Goal: Task Accomplishment & Management: Use online tool/utility

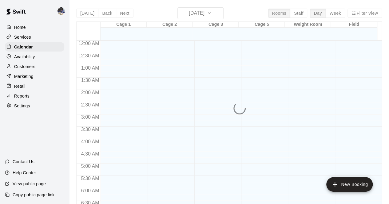
scroll to position [346, 0]
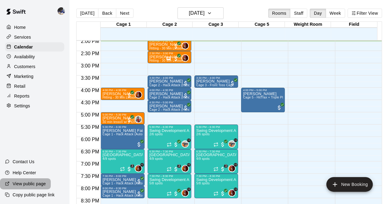
click at [34, 184] on p "View public page" at bounding box center [29, 184] width 33 height 6
click at [21, 37] on p "Services" at bounding box center [22, 37] width 17 height 6
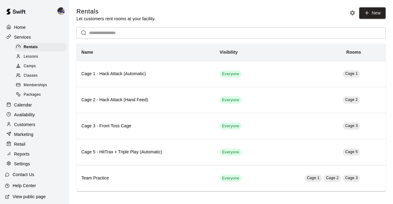
click at [23, 110] on div "Calendar" at bounding box center [34, 104] width 59 height 9
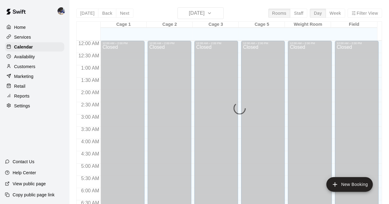
scroll to position [346, 0]
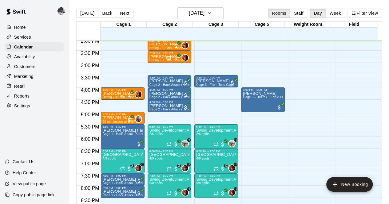
click at [26, 64] on div "Customers" at bounding box center [34, 66] width 59 height 9
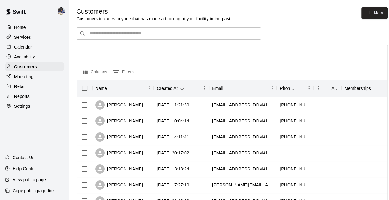
click at [31, 48] on p "Calendar" at bounding box center [23, 47] width 18 height 6
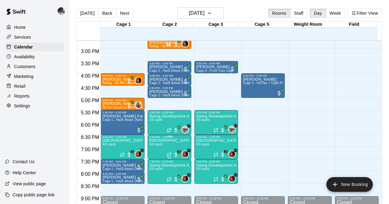
scroll to position [360, 0]
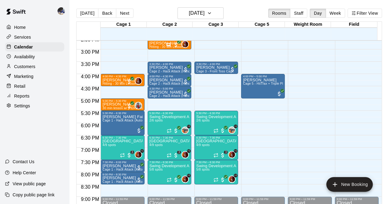
click at [118, 18] on div "Today Back Next Monday Oct 13 Rooms Staff Day Week Filter View" at bounding box center [228, 14] width 305 height 14
click at [122, 15] on button "Next" at bounding box center [124, 13] width 17 height 9
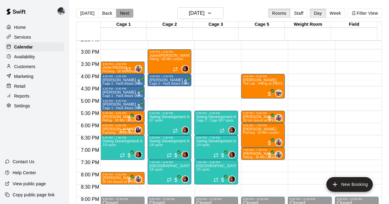
click at [125, 17] on button "Next" at bounding box center [124, 13] width 17 height 9
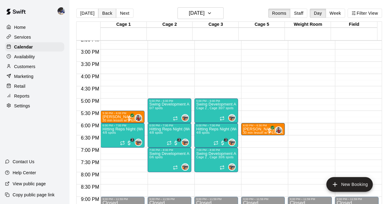
click at [107, 13] on button "Back" at bounding box center [107, 13] width 18 height 9
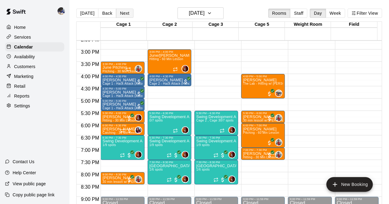
click at [117, 10] on button "Next" at bounding box center [124, 13] width 17 height 9
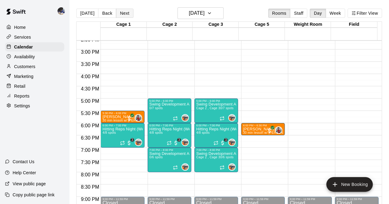
click at [117, 14] on button "Next" at bounding box center [124, 13] width 17 height 9
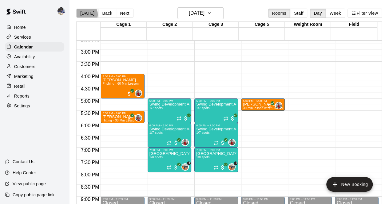
click at [86, 14] on button "Today" at bounding box center [87, 13] width 22 height 9
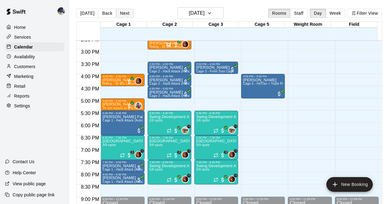
click at [118, 15] on button "Next" at bounding box center [124, 13] width 17 height 9
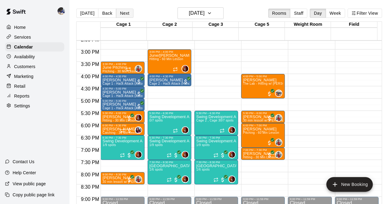
click at [124, 16] on button "Next" at bounding box center [124, 13] width 17 height 9
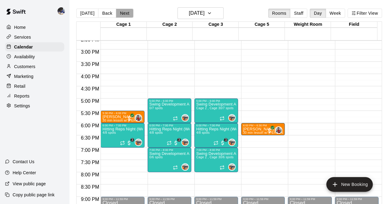
click at [124, 16] on button "Next" at bounding box center [124, 13] width 17 height 9
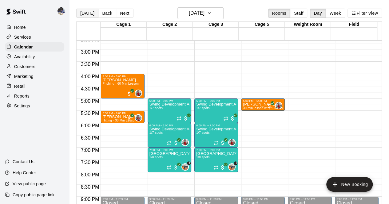
click at [90, 17] on button "Today" at bounding box center [87, 13] width 22 height 9
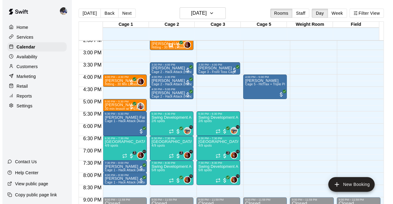
scroll to position [361, 0]
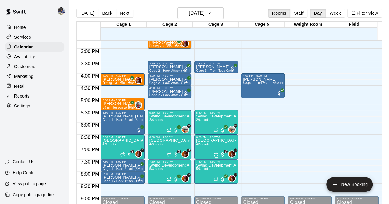
click at [214, 152] on div "3" at bounding box center [219, 155] width 12 height 6
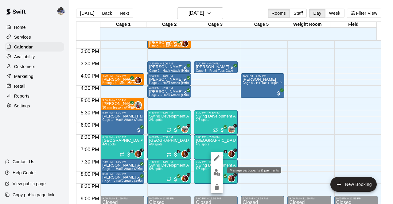
click at [214, 171] on img "edit" at bounding box center [216, 172] width 7 height 7
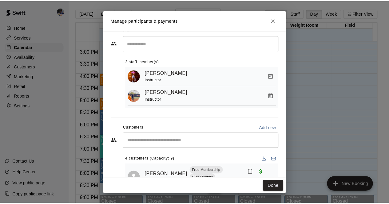
scroll to position [0, 0]
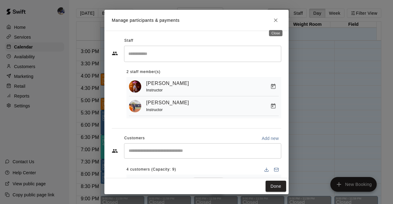
click at [276, 20] on icon "Close" at bounding box center [276, 20] width 4 height 4
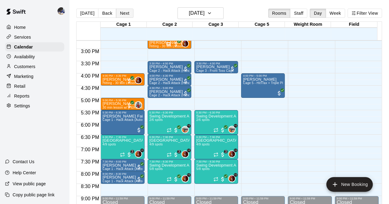
click at [121, 11] on button "Next" at bounding box center [124, 13] width 17 height 9
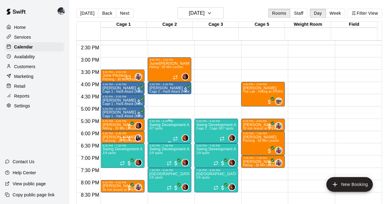
scroll to position [351, 0]
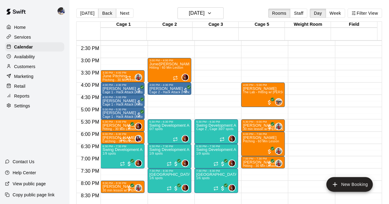
click at [110, 11] on button "Back" at bounding box center [107, 13] width 18 height 9
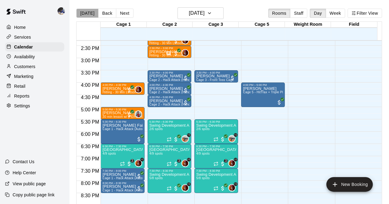
click at [88, 13] on button "Today" at bounding box center [87, 13] width 22 height 9
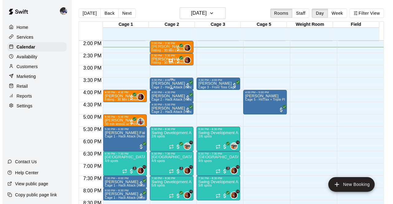
scroll to position [344, 0]
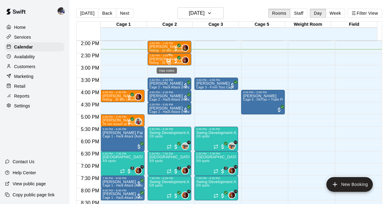
click at [167, 61] on icon "Has notes" at bounding box center [168, 60] width 5 height 5
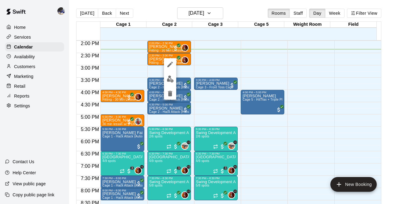
click at [234, 63] on div at bounding box center [196, 102] width 393 height 204
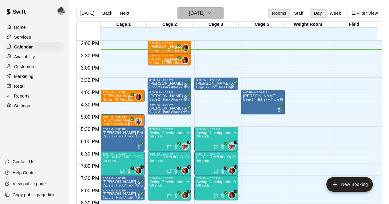
click at [189, 13] on h6 "Monday Oct 13" at bounding box center [197, 13] width 16 height 9
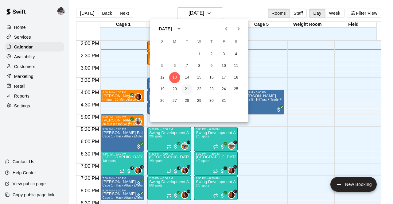
click at [186, 91] on button "21" at bounding box center [187, 89] width 11 height 11
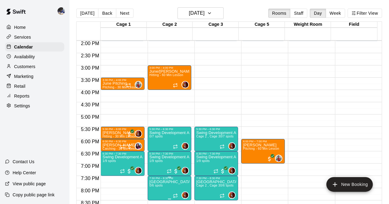
click at [163, 182] on p "Swing Development Academy High School" at bounding box center [169, 182] width 40 height 0
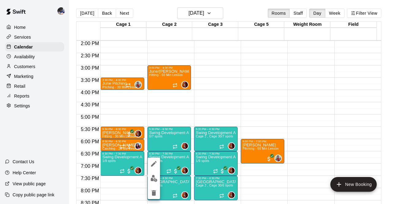
click at [156, 182] on img "edit" at bounding box center [154, 178] width 7 height 7
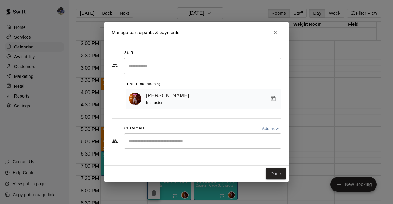
click at [174, 71] on input "Search staff" at bounding box center [203, 66] width 152 height 11
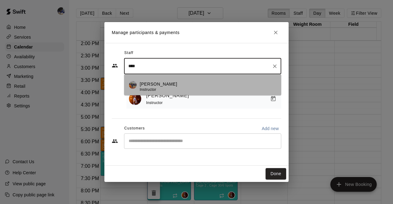
click at [170, 82] on div "Kailee Powell Instructor" at bounding box center [208, 87] width 137 height 12
type input "****"
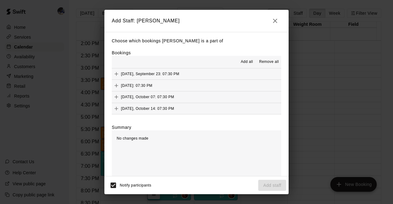
scroll to position [11, 0]
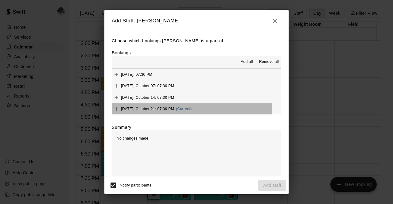
click at [174, 107] on div "Tuesday, October 21: 07:30 PM (Current)" at bounding box center [152, 108] width 80 height 9
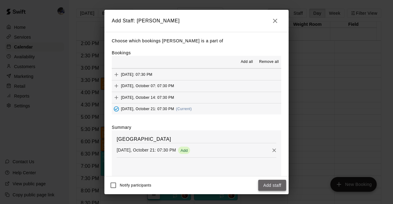
click at [268, 187] on button "Add staff" at bounding box center [272, 185] width 28 height 11
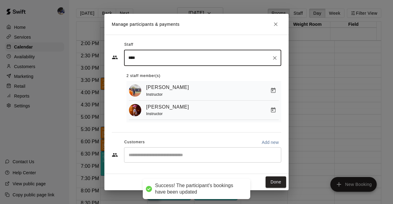
click at [187, 153] on input "Start typing to search customers..." at bounding box center [203, 155] width 152 height 6
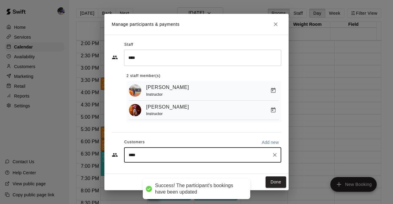
type input "*****"
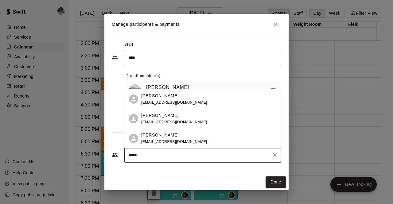
click at [172, 119] on div "Molly Coppola davidcoppola@msn.com" at bounding box center [174, 118] width 66 height 13
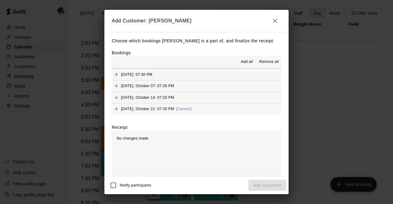
click at [182, 112] on div "Tuesday, October 21: 07:30 PM (Current)" at bounding box center [152, 108] width 80 height 9
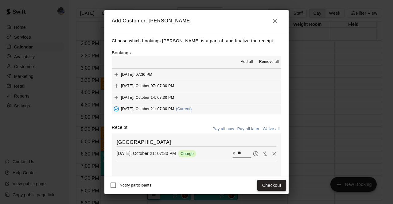
click at [271, 186] on button "Checkout" at bounding box center [271, 185] width 29 height 11
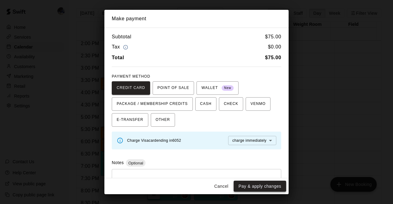
click at [268, 186] on button "Pay & apply changes" at bounding box center [260, 186] width 53 height 11
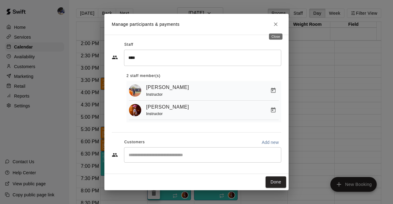
click at [274, 25] on icon "Close" at bounding box center [276, 24] width 6 height 6
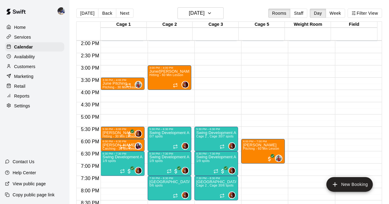
click at [33, 68] on p "Customers" at bounding box center [24, 67] width 21 height 6
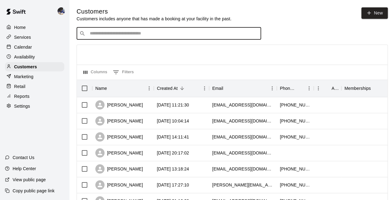
click at [135, 34] on input "Search customers by name or email" at bounding box center [173, 33] width 170 height 6
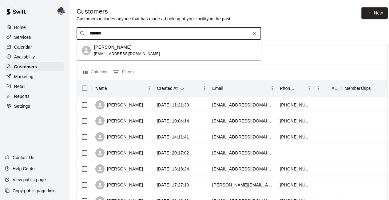
type input "********"
click at [125, 49] on div "Molly Coppola" at bounding box center [127, 47] width 66 height 6
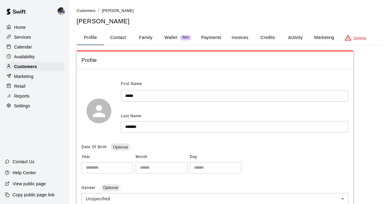
click at [205, 39] on button "Payments" at bounding box center [211, 37] width 30 height 15
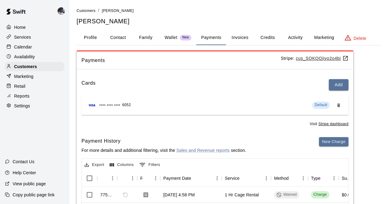
click at [126, 41] on button "Contact" at bounding box center [118, 37] width 28 height 15
select select "**"
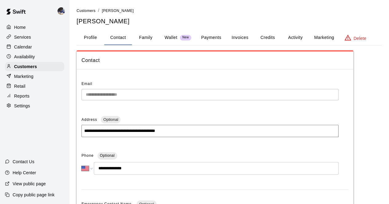
click at [145, 41] on button "Family" at bounding box center [146, 37] width 28 height 15
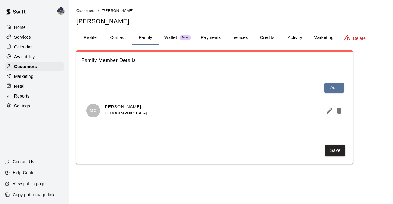
click at [25, 53] on div "Home Services Calendar Availability Customers Marketing Retail Reports Settings" at bounding box center [34, 66] width 69 height 89
click at [30, 50] on p "Calendar" at bounding box center [23, 47] width 18 height 6
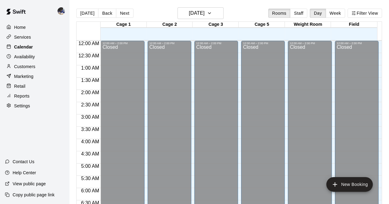
scroll to position [354, 0]
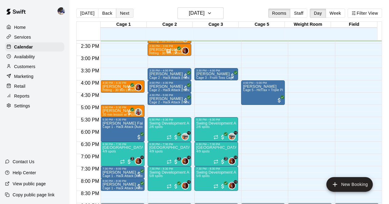
click at [123, 11] on button "Next" at bounding box center [124, 13] width 17 height 9
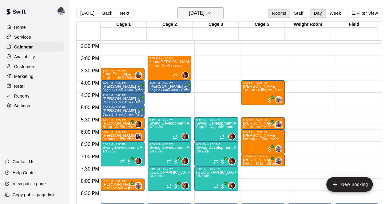
click at [193, 11] on h6 "Tuesday Oct 14" at bounding box center [197, 13] width 16 height 9
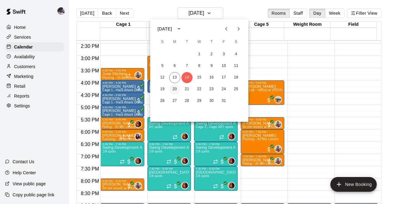
click at [173, 91] on button "20" at bounding box center [174, 89] width 11 height 11
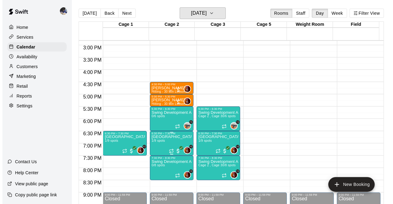
scroll to position [365, 0]
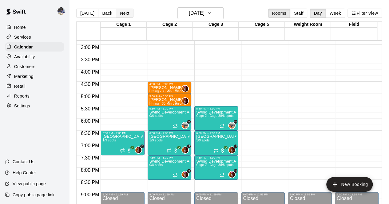
click at [125, 10] on button "Next" at bounding box center [124, 13] width 17 height 9
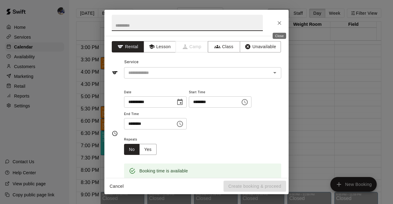
click at [279, 24] on icon "Close" at bounding box center [280, 23] width 4 height 4
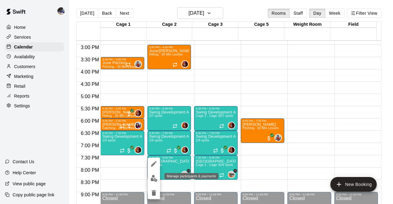
click at [154, 180] on img "edit" at bounding box center [154, 178] width 7 height 7
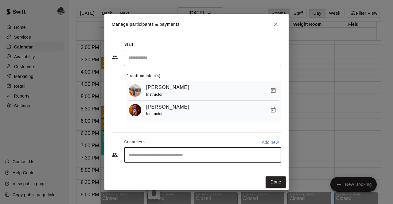
click at [168, 158] on input "Start typing to search customers..." at bounding box center [203, 155] width 152 height 6
type input "*****"
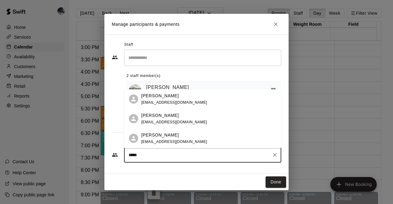
click at [169, 121] on span "davidcoppola@msn.com" at bounding box center [174, 122] width 66 height 4
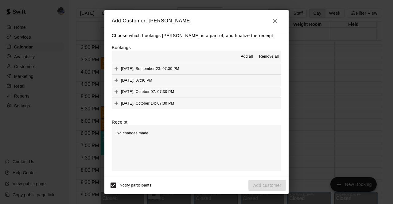
scroll to position [11, 0]
click at [178, 109] on button "Tuesday, October 21: 07:30 PM (Current)" at bounding box center [197, 103] width 170 height 11
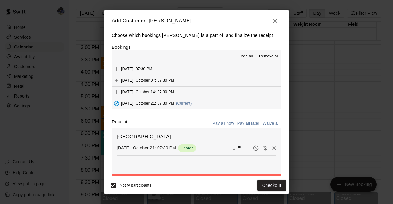
scroll to position [27, 0]
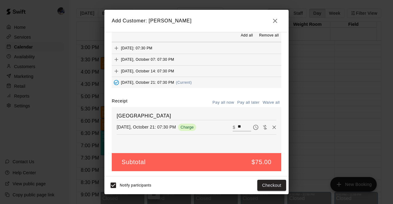
click at [248, 101] on button "Pay all later" at bounding box center [248, 103] width 25 height 10
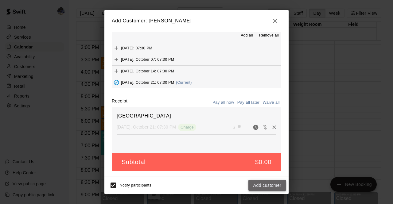
click at [264, 188] on button "Add customer" at bounding box center [267, 185] width 38 height 11
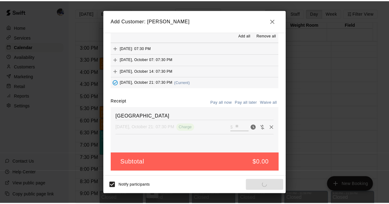
scroll to position [6, 0]
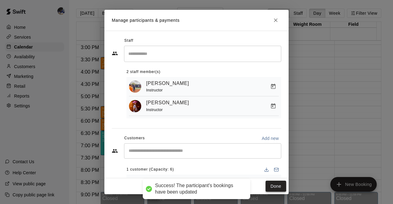
click at [273, 183] on button "Done" at bounding box center [276, 186] width 21 height 11
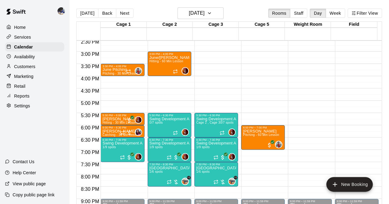
scroll to position [358, 0]
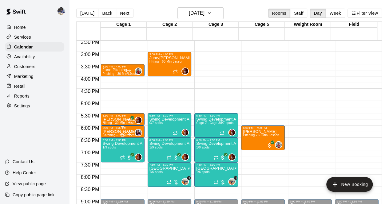
click at [112, 132] on p "Mariana Patarroyo" at bounding box center [120, 132] width 37 height 0
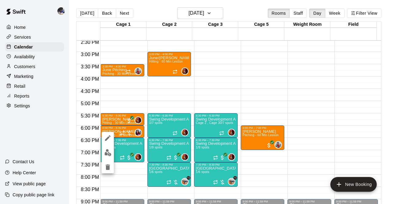
click at [145, 111] on div at bounding box center [196, 102] width 393 height 204
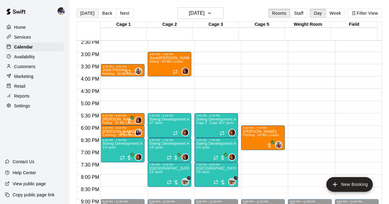
click at [89, 14] on button "Today" at bounding box center [87, 13] width 22 height 9
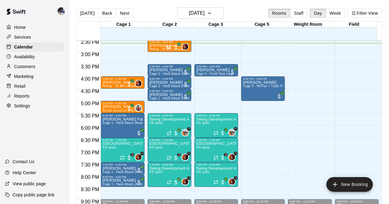
click at [29, 68] on p "Customers" at bounding box center [24, 67] width 21 height 6
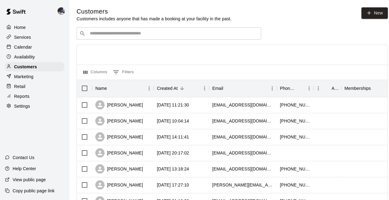
click at [123, 35] on input "Search customers by name or email" at bounding box center [173, 33] width 170 height 6
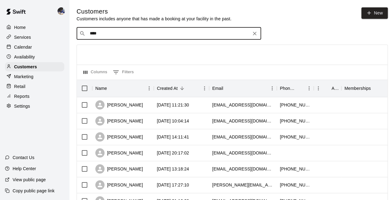
type input "*****"
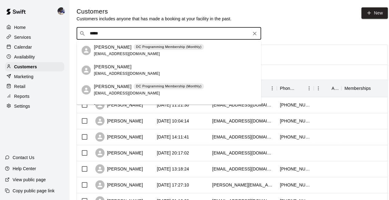
click at [118, 91] on span "fchaidez@gmail.com" at bounding box center [127, 93] width 66 height 4
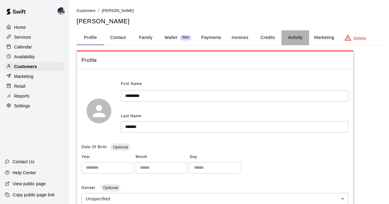
click at [296, 36] on button "Activity" at bounding box center [295, 37] width 28 height 15
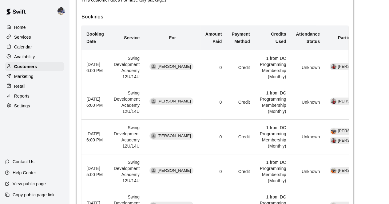
scroll to position [165, 0]
click at [220, 17] on h6 "Bookings" at bounding box center [214, 17] width 267 height 8
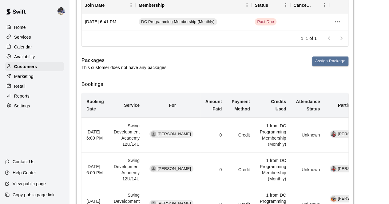
scroll to position [0, 0]
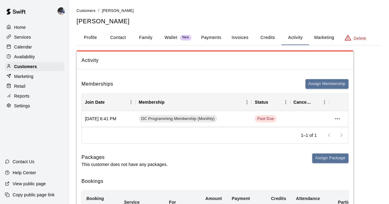
click at [19, 47] on p "Calendar" at bounding box center [23, 47] width 18 height 6
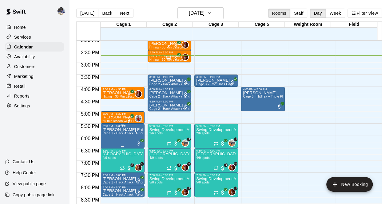
scroll to position [347, 0]
click at [90, 12] on button "Today" at bounding box center [87, 13] width 22 height 9
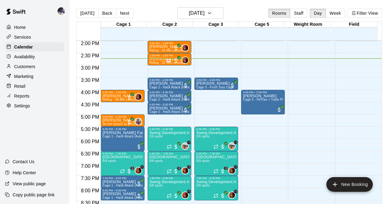
scroll to position [344, 0]
click at [203, 15] on h6 "Monday Oct 13" at bounding box center [197, 13] width 16 height 9
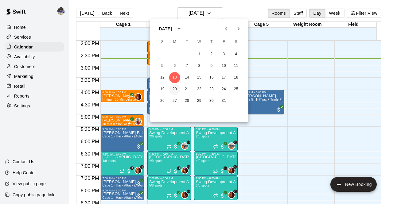
click at [174, 88] on button "20" at bounding box center [174, 89] width 11 height 11
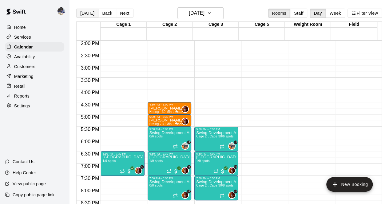
click at [91, 10] on button "Today" at bounding box center [87, 13] width 22 height 9
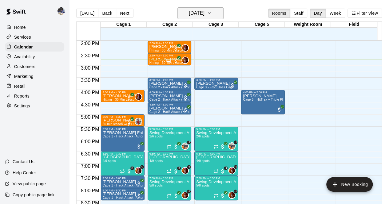
click at [201, 10] on h6 "Monday Oct 13" at bounding box center [197, 13] width 16 height 9
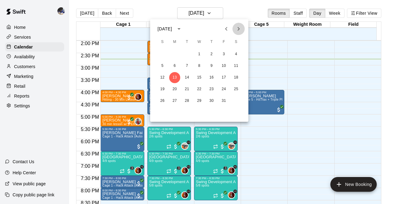
click at [240, 30] on icon "Next month" at bounding box center [238, 28] width 7 height 7
click at [176, 66] on button "3" at bounding box center [174, 66] width 11 height 11
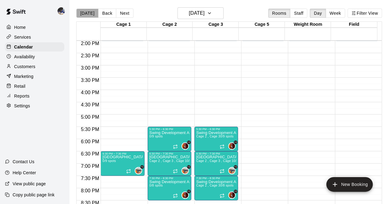
click at [87, 11] on button "Today" at bounding box center [87, 13] width 22 height 9
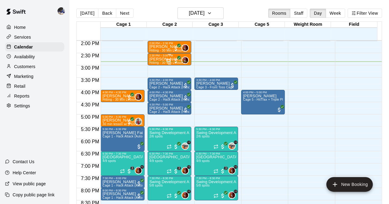
click at [159, 59] on p "Maizy McLain" at bounding box center [166, 59] width 34 height 0
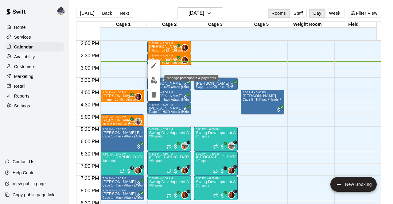
click at [156, 79] on img "edit" at bounding box center [154, 80] width 7 height 7
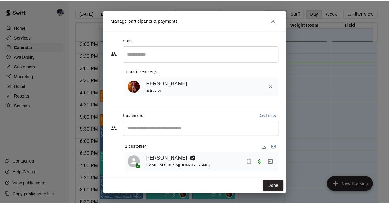
scroll to position [5, 0]
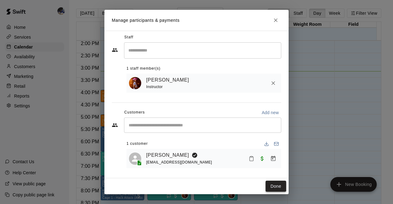
click at [277, 187] on button "Done" at bounding box center [276, 186] width 21 height 11
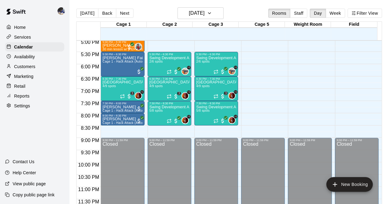
scroll to position [10, 0]
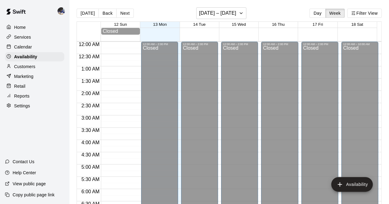
scroll to position [343, 0]
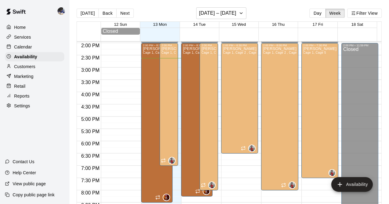
click at [24, 68] on p "Customers" at bounding box center [24, 67] width 21 height 6
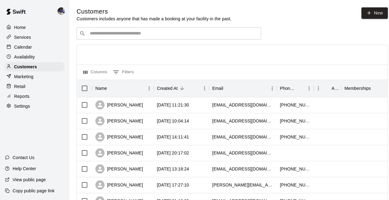
click at [116, 38] on div "​ ​" at bounding box center [168, 33] width 184 height 12
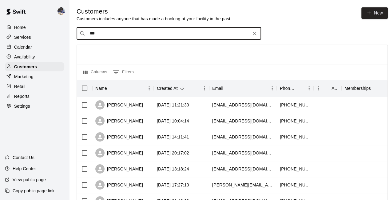
type input "****"
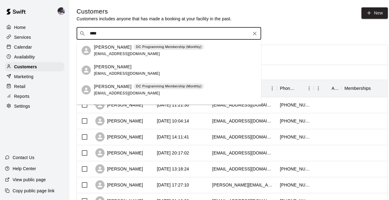
click at [119, 52] on span "fchaidez@gmail.com" at bounding box center [127, 54] width 66 height 4
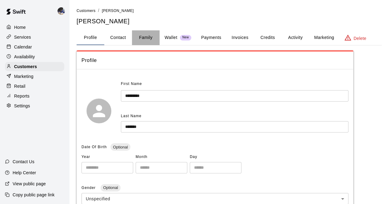
click at [146, 40] on button "Family" at bounding box center [146, 37] width 28 height 15
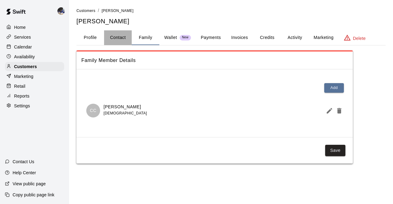
click at [116, 37] on button "Contact" at bounding box center [118, 37] width 28 height 15
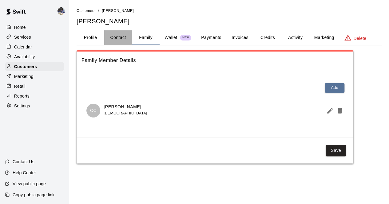
select select "**"
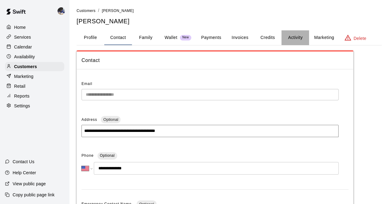
click at [293, 40] on button "Activity" at bounding box center [295, 37] width 28 height 15
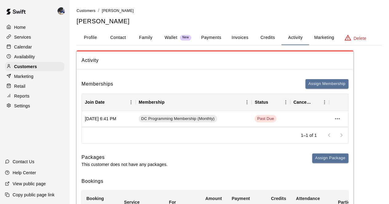
click at [209, 36] on button "Payments" at bounding box center [211, 37] width 30 height 15
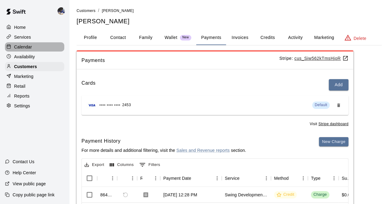
click at [34, 49] on div "Calendar" at bounding box center [34, 46] width 59 height 9
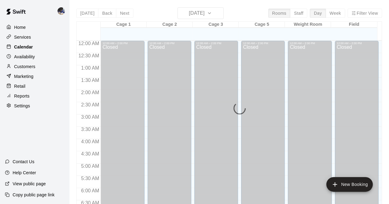
scroll to position [360, 0]
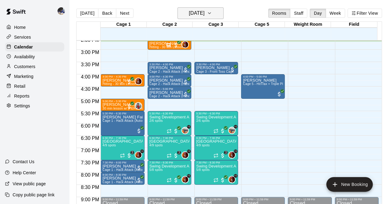
click at [204, 12] on h6 "Monday Oct 13" at bounding box center [197, 13] width 16 height 9
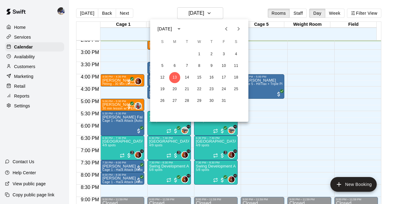
click at [297, 137] on div at bounding box center [196, 102] width 393 height 204
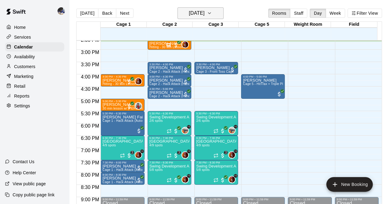
click at [203, 18] on h6 "Monday Oct 13" at bounding box center [197, 13] width 16 height 9
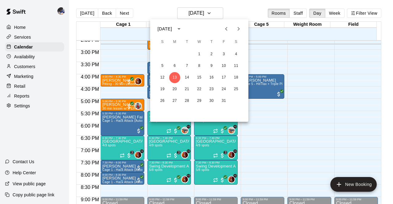
click at [283, 68] on div at bounding box center [196, 102] width 393 height 204
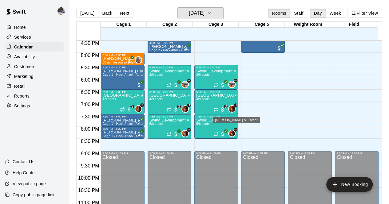
scroll to position [419, 0]
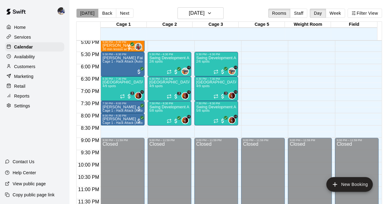
click at [88, 16] on button "Today" at bounding box center [87, 13] width 22 height 9
click at [194, 18] on button "Monday Oct 13" at bounding box center [200, 13] width 46 height 12
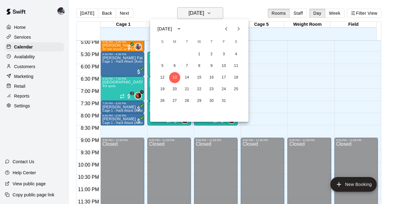
click at [194, 18] on div at bounding box center [196, 102] width 393 height 204
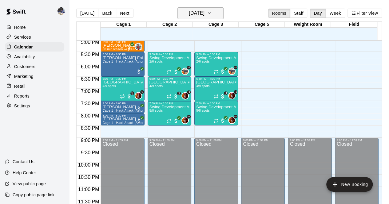
click at [197, 17] on h6 "Monday Oct 13" at bounding box center [197, 13] width 16 height 9
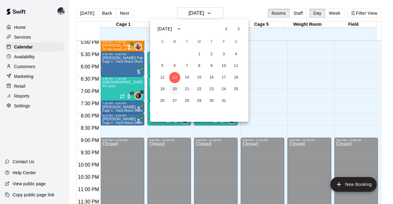
click at [176, 90] on button "20" at bounding box center [174, 89] width 11 height 11
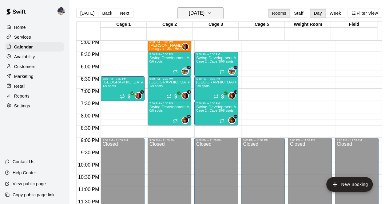
click at [193, 15] on h6 "Monday Oct 20" at bounding box center [197, 13] width 16 height 9
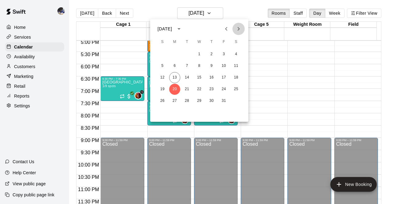
click at [239, 28] on icon "Next month" at bounding box center [239, 29] width 2 height 4
click at [142, 17] on div at bounding box center [196, 102] width 393 height 204
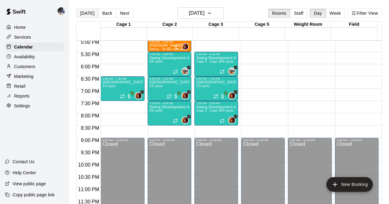
click at [88, 13] on button "Today" at bounding box center [87, 13] width 22 height 9
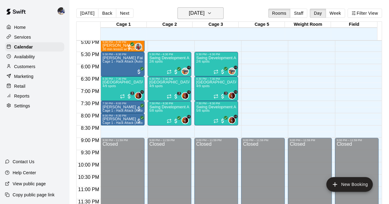
click at [204, 13] on h6 "Monday Oct 13" at bounding box center [197, 13] width 16 height 9
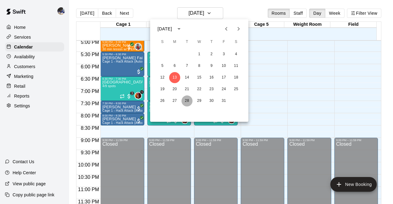
click at [186, 100] on button "28" at bounding box center [187, 101] width 11 height 11
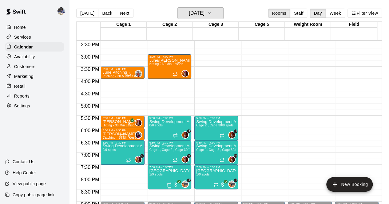
scroll to position [346, 0]
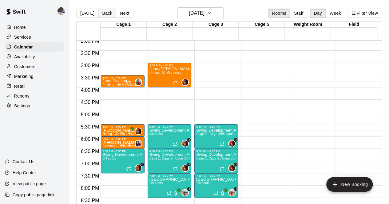
click at [104, 14] on button "Back" at bounding box center [107, 13] width 18 height 9
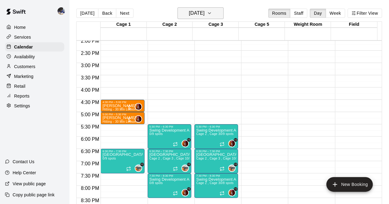
click at [204, 13] on h6 "Monday Oct 27" at bounding box center [197, 13] width 16 height 9
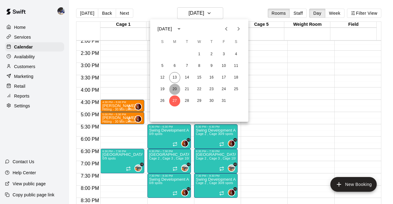
click at [174, 88] on button "20" at bounding box center [174, 89] width 11 height 11
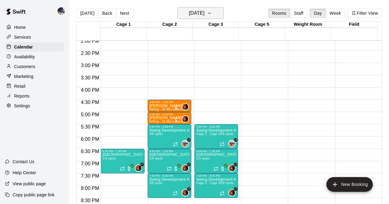
click at [200, 15] on h6 "Monday Oct 20" at bounding box center [197, 13] width 16 height 9
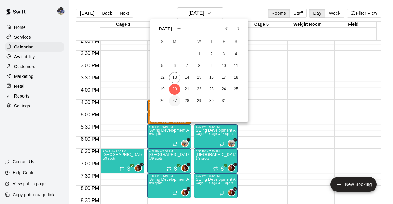
click at [174, 101] on button "27" at bounding box center [174, 101] width 11 height 11
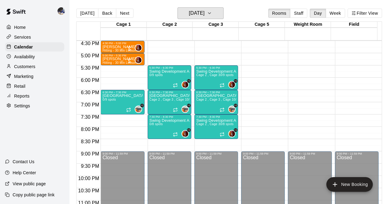
scroll to position [406, 0]
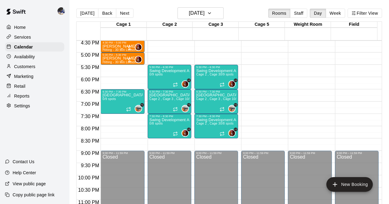
click at [27, 69] on p "Customers" at bounding box center [24, 67] width 21 height 6
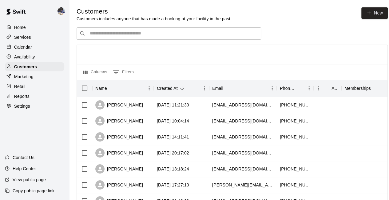
click at [26, 47] on p "Calendar" at bounding box center [23, 47] width 18 height 6
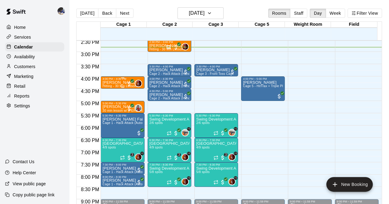
scroll to position [356, 0]
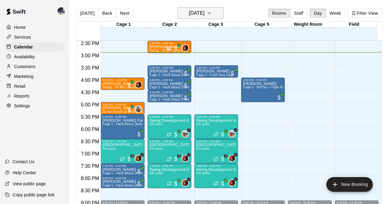
click at [204, 11] on h6 "Monday Oct 13" at bounding box center [197, 13] width 16 height 9
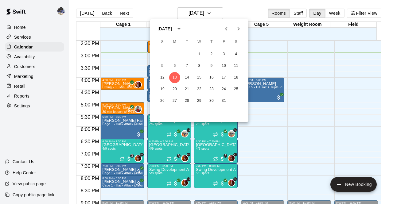
click at [280, 104] on div at bounding box center [196, 102] width 393 height 204
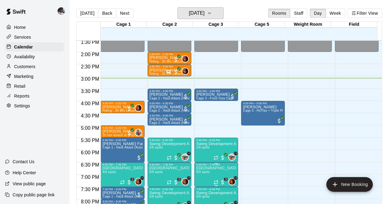
scroll to position [332, 0]
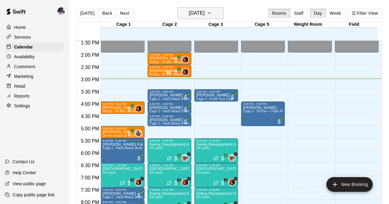
click at [191, 12] on h6 "Monday Oct 13" at bounding box center [197, 13] width 16 height 9
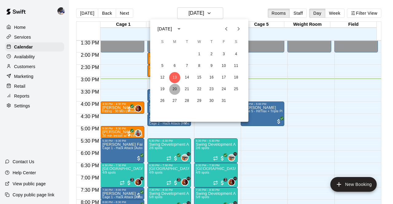
click at [176, 89] on button "20" at bounding box center [174, 89] width 11 height 11
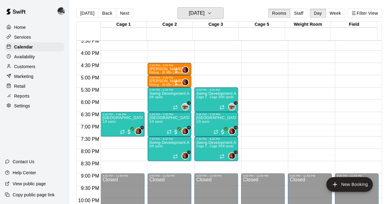
scroll to position [383, 0]
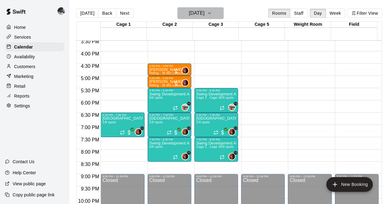
click at [183, 8] on button "Monday Oct 20" at bounding box center [200, 13] width 46 height 12
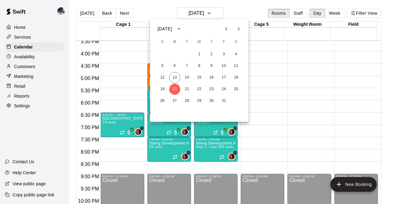
click at [93, 148] on div at bounding box center [196, 102] width 393 height 204
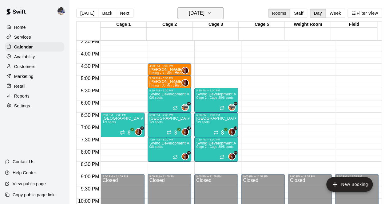
click at [193, 18] on button "Monday Oct 20" at bounding box center [200, 13] width 46 height 12
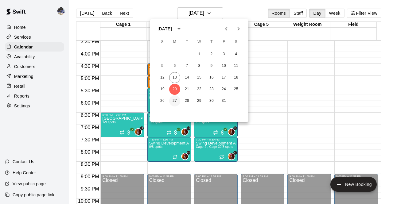
click at [178, 103] on button "27" at bounding box center [174, 101] width 11 height 11
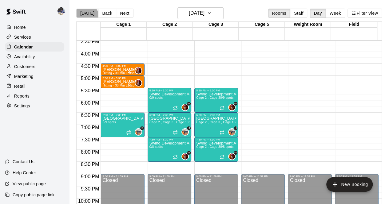
click at [86, 17] on button "Today" at bounding box center [87, 13] width 22 height 9
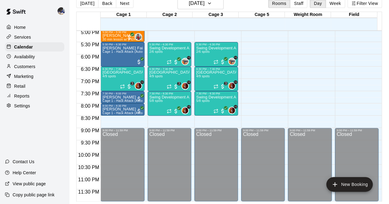
scroll to position [318, 0]
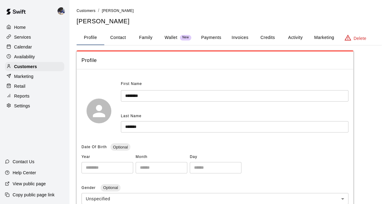
click at [22, 98] on p "Reports" at bounding box center [21, 96] width 15 height 6
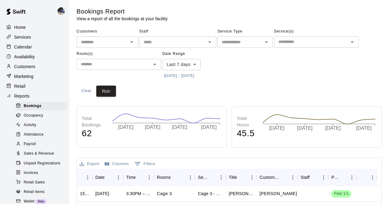
click at [23, 40] on p "Services" at bounding box center [22, 37] width 17 height 6
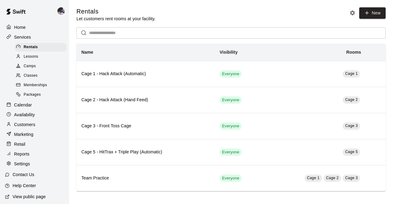
click at [41, 97] on div "Packages" at bounding box center [41, 95] width 52 height 9
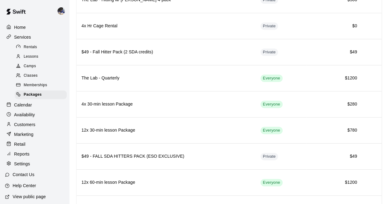
scroll to position [309, 0]
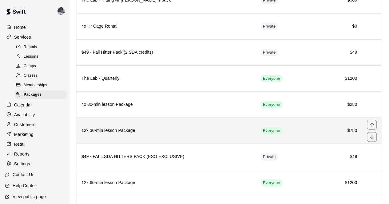
click at [177, 127] on h6 "12x 30-min lesson Package" at bounding box center [165, 130] width 169 height 7
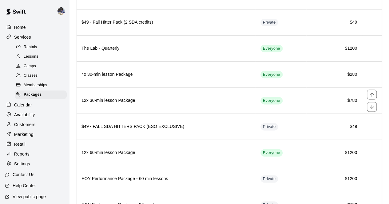
scroll to position [339, 0]
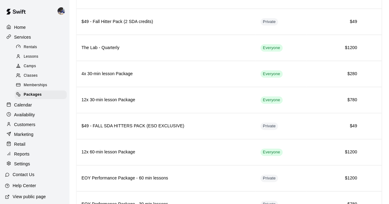
click at [37, 86] on span "Memberships" at bounding box center [35, 85] width 23 height 6
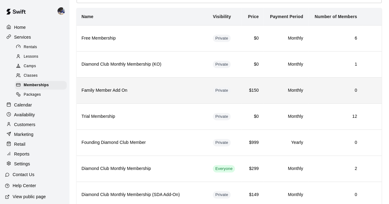
scroll to position [35, 0]
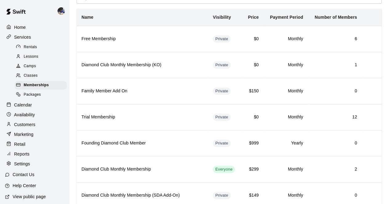
click at [28, 98] on span "Packages" at bounding box center [32, 95] width 17 height 6
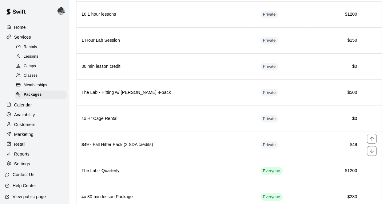
scroll to position [286, 0]
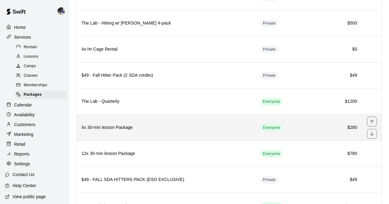
click at [160, 124] on h6 "4x 30-min lesson Package" at bounding box center [165, 127] width 169 height 7
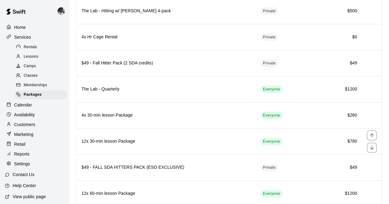
scroll to position [361, 0]
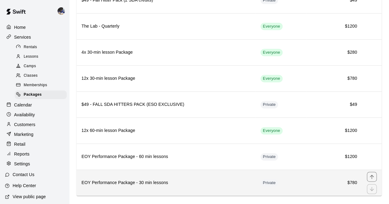
click at [183, 180] on h6 "EOY Performance Package - 30 min lessons" at bounding box center [165, 183] width 169 height 7
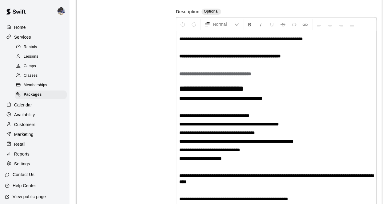
scroll to position [100, 0]
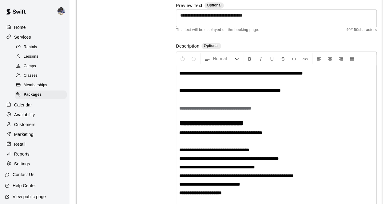
click at [265, 103] on div "**********" at bounding box center [276, 166] width 200 height 201
click at [251, 106] on strong "**********" at bounding box center [215, 108] width 72 height 5
drag, startPoint x: 276, startPoint y: 109, endPoint x: 238, endPoint y: 111, distance: 37.9
click at [238, 111] on div "**********" at bounding box center [276, 166] width 200 height 201
click at [280, 113] on p at bounding box center [276, 114] width 194 height 6
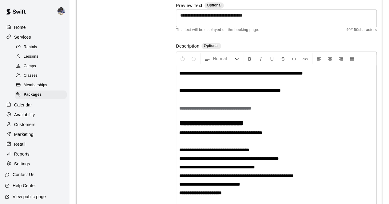
click at [280, 110] on h2 "**********" at bounding box center [276, 108] width 194 height 6
click at [203, 110] on strong "**********" at bounding box center [201, 108] width 44 height 5
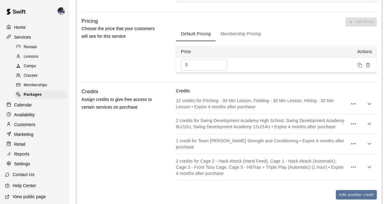
scroll to position [510, 0]
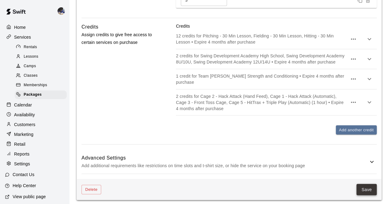
click at [362, 185] on button "Save" at bounding box center [366, 189] width 20 height 11
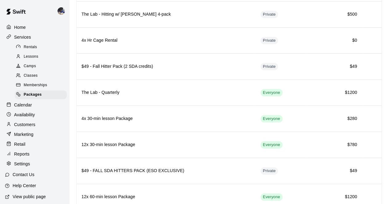
scroll to position [361, 0]
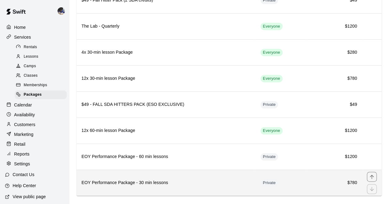
click at [175, 178] on th "EOY Performance Package - 30 min lessons" at bounding box center [165, 183] width 179 height 26
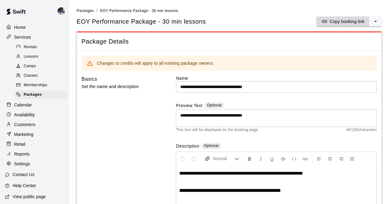
click at [346, 22] on p "Copy booking link" at bounding box center [346, 21] width 35 height 6
